Goal: Find specific page/section: Find specific page/section

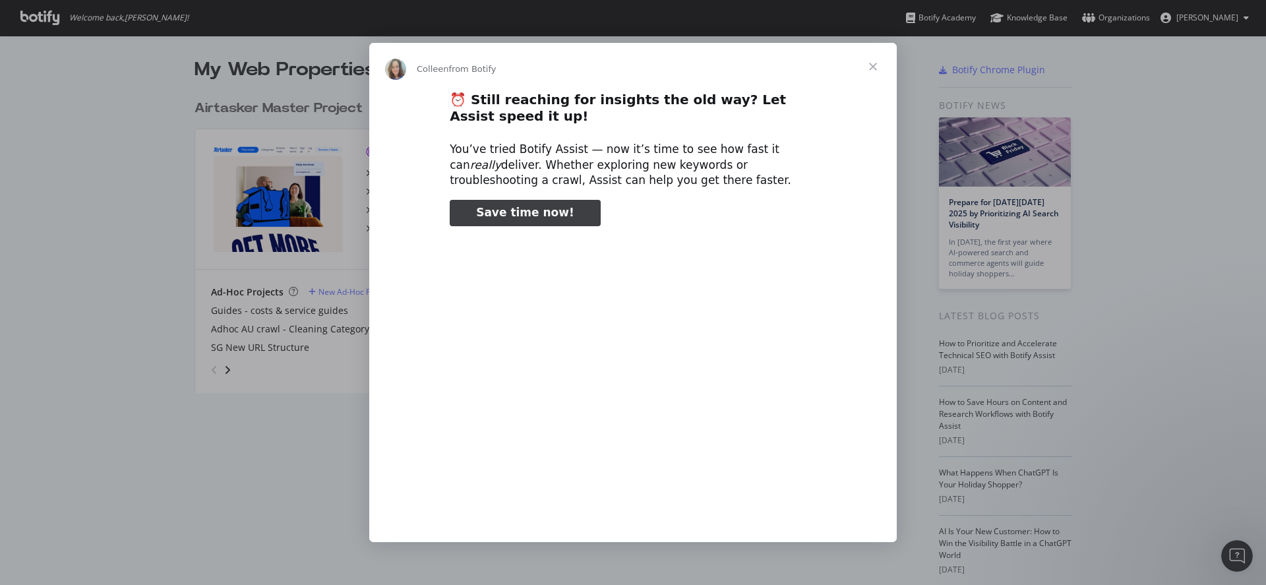
type input "158767"
click at [863, 72] on span "Close" at bounding box center [872, 66] width 47 height 47
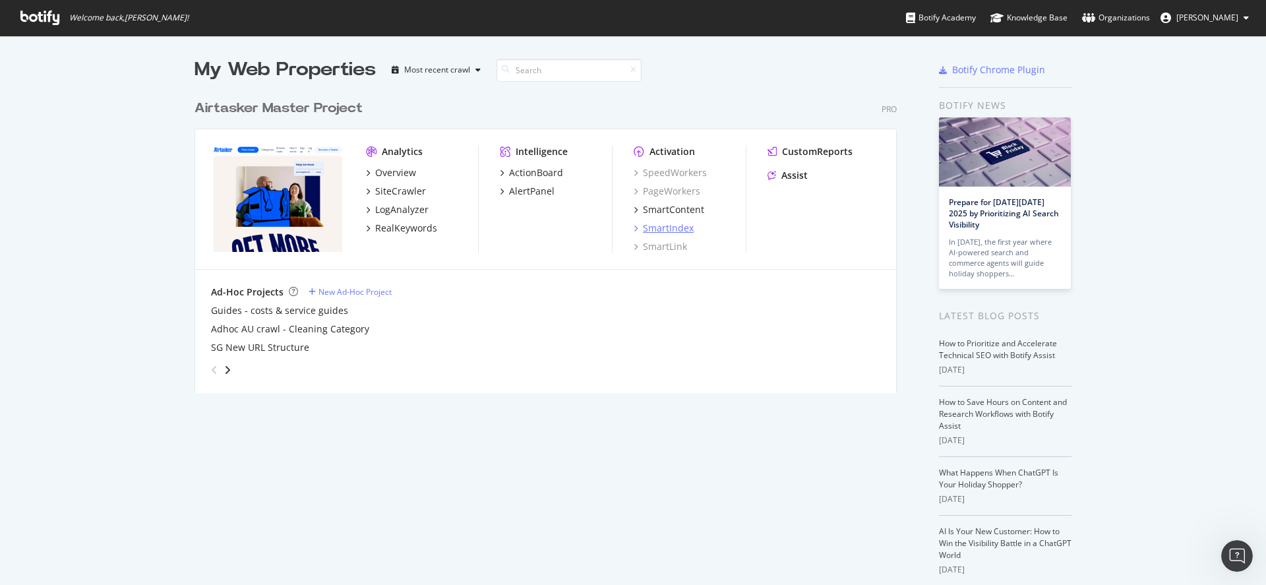
click at [658, 229] on div "SmartIndex" at bounding box center [668, 228] width 51 height 13
